Goal: Check status: Check status

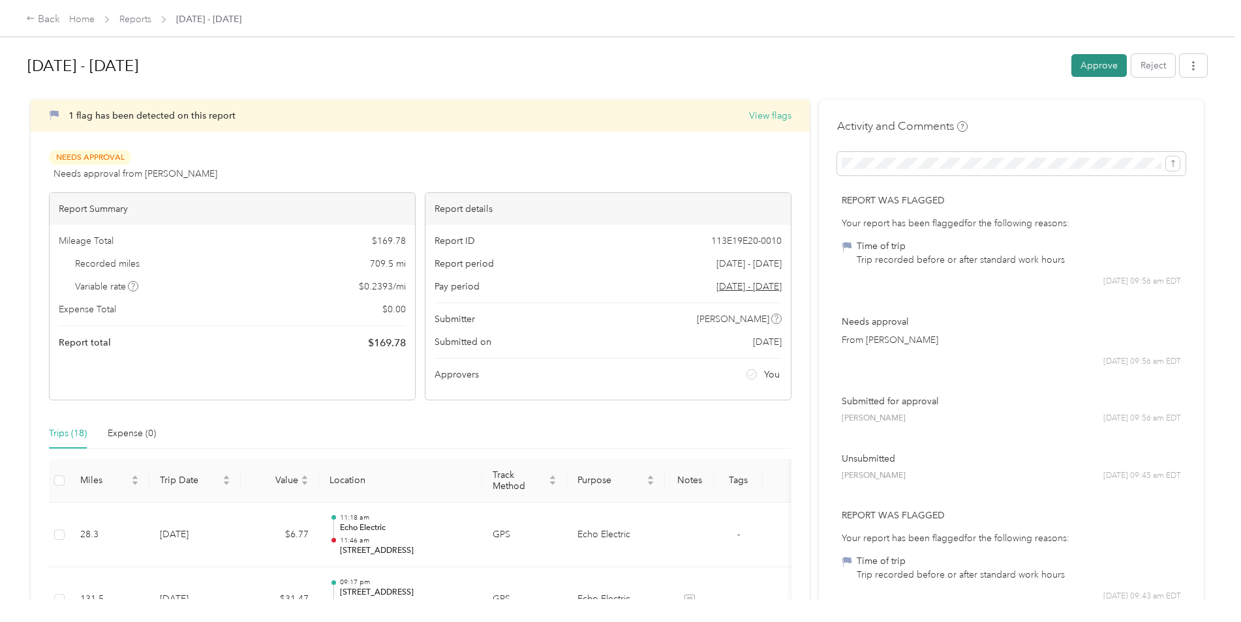
click at [1094, 60] on button "Approve" at bounding box center [1098, 65] width 55 height 23
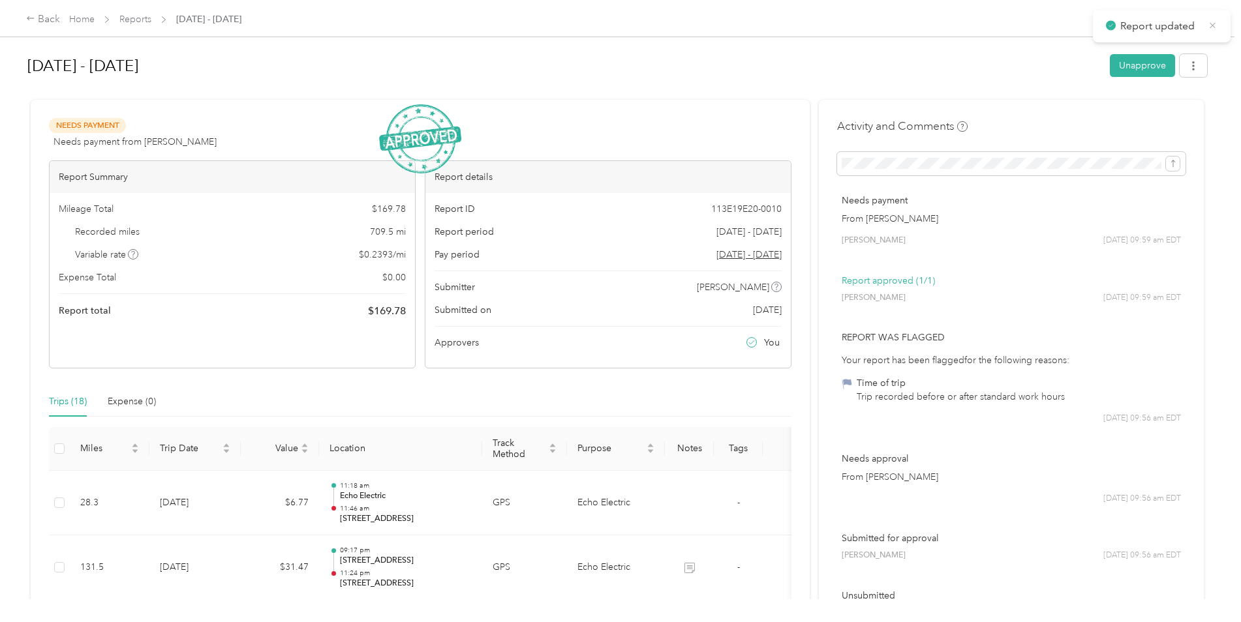
click at [1211, 27] on icon at bounding box center [1212, 25] width 6 height 6
